Goal: Navigation & Orientation: Understand site structure

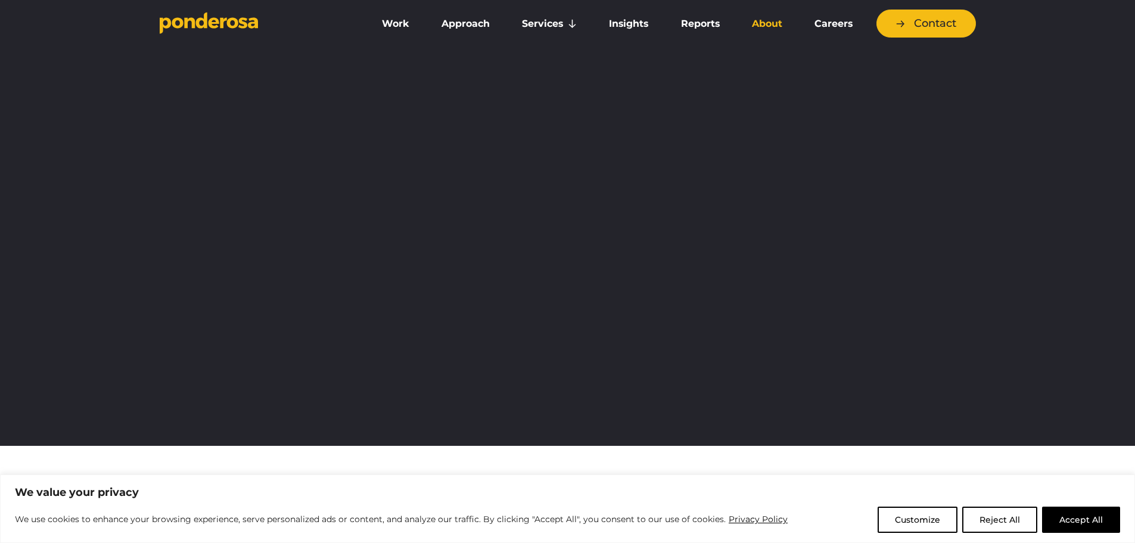
click at [770, 21] on link "About" at bounding box center [767, 23] width 58 height 25
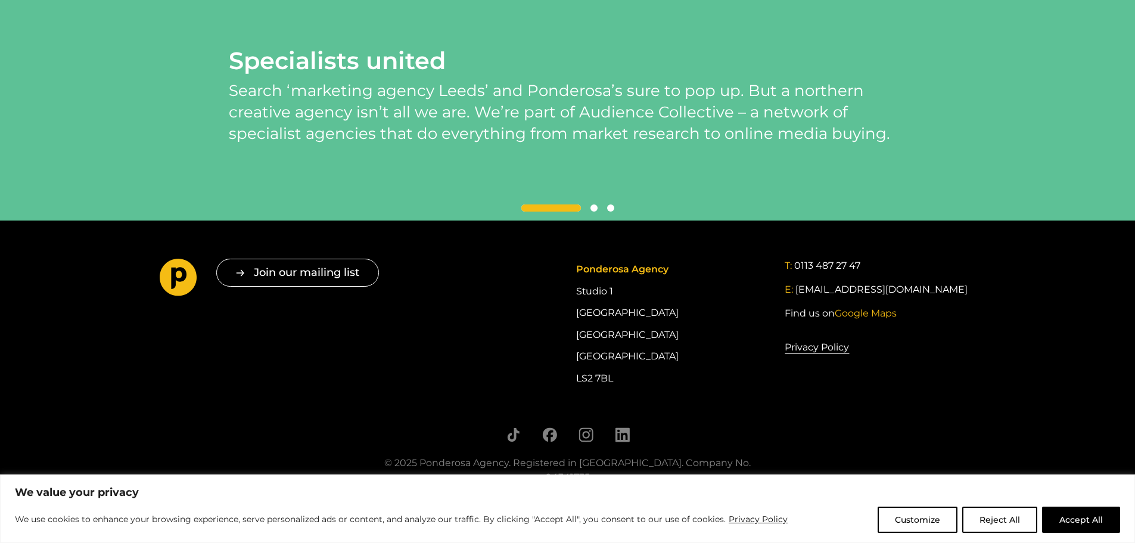
scroll to position [2680, 0]
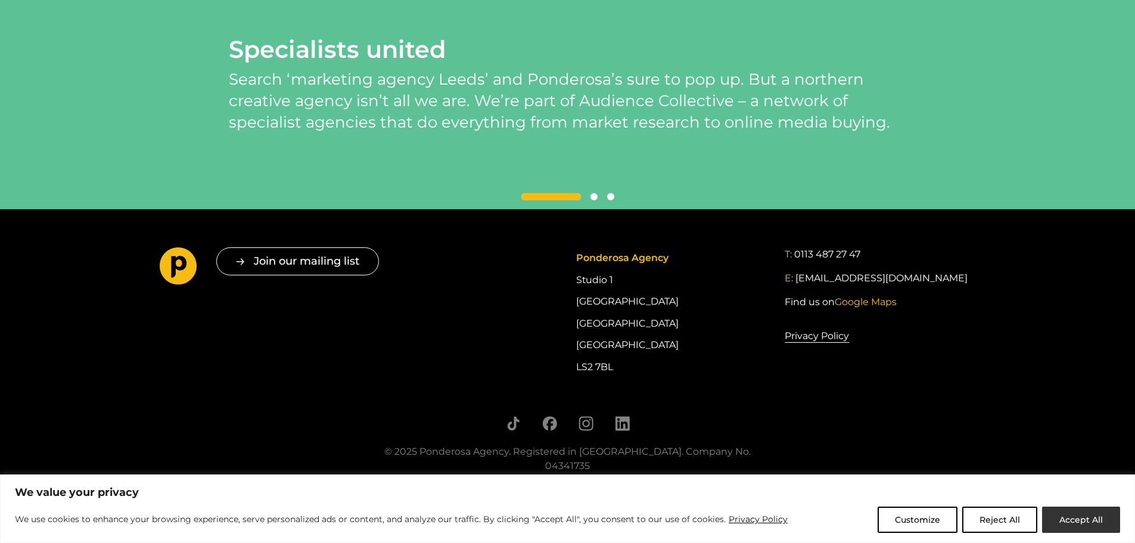
click at [1090, 516] on button "Accept All" at bounding box center [1081, 519] width 78 height 26
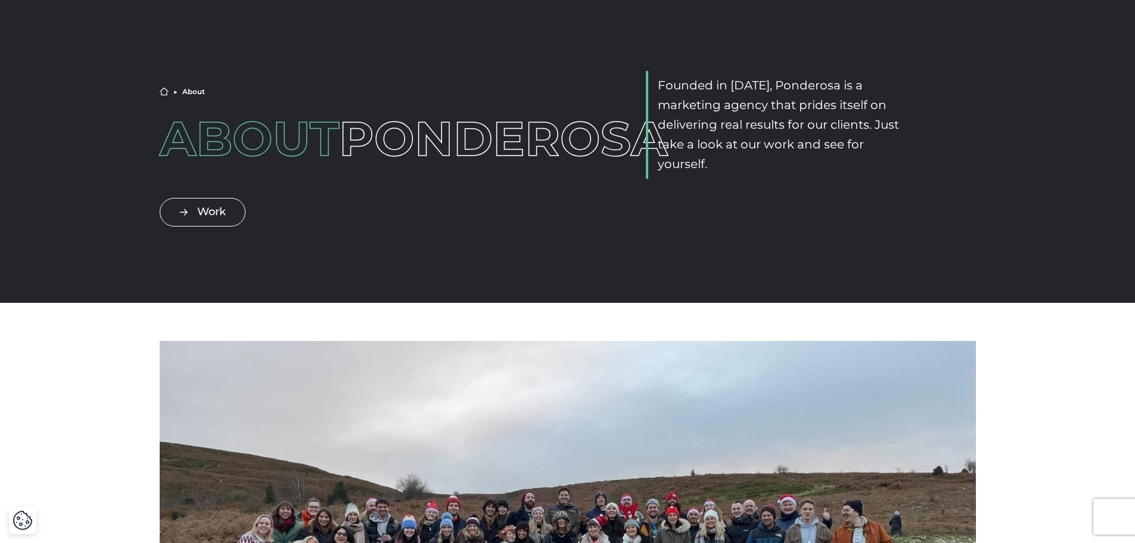
scroll to position [0, 0]
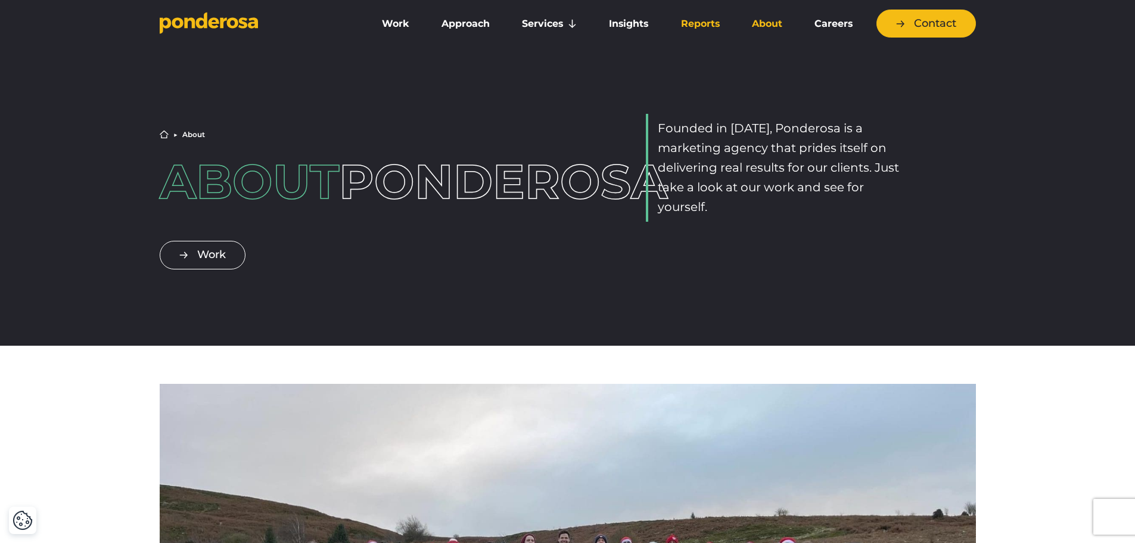
click at [715, 28] on link "Reports" at bounding box center [700, 23] width 66 height 25
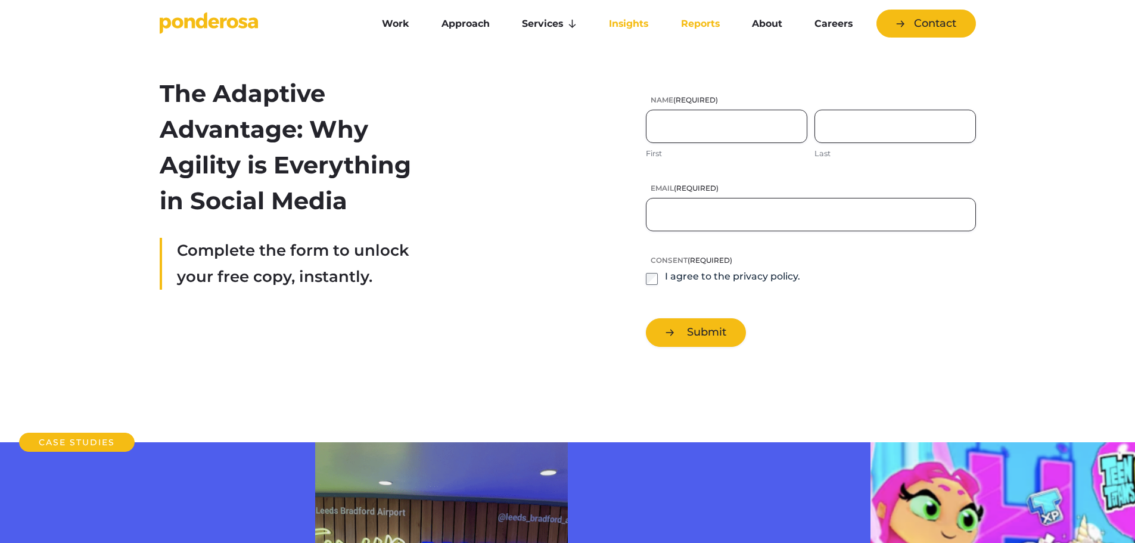
click at [639, 24] on link "Insights" at bounding box center [628, 23] width 67 height 25
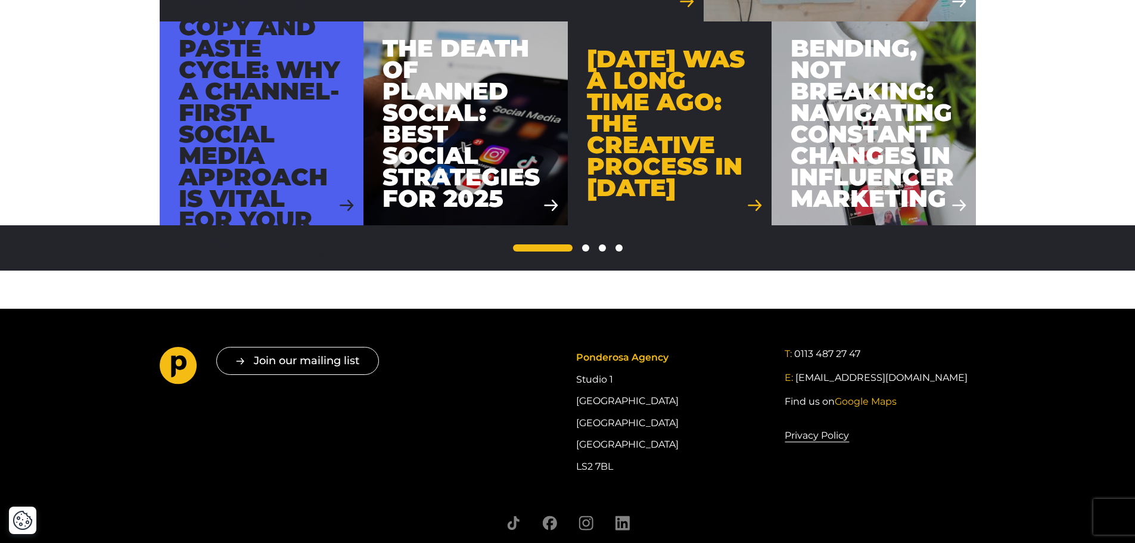
scroll to position [1310, 0]
